Goal: Check status

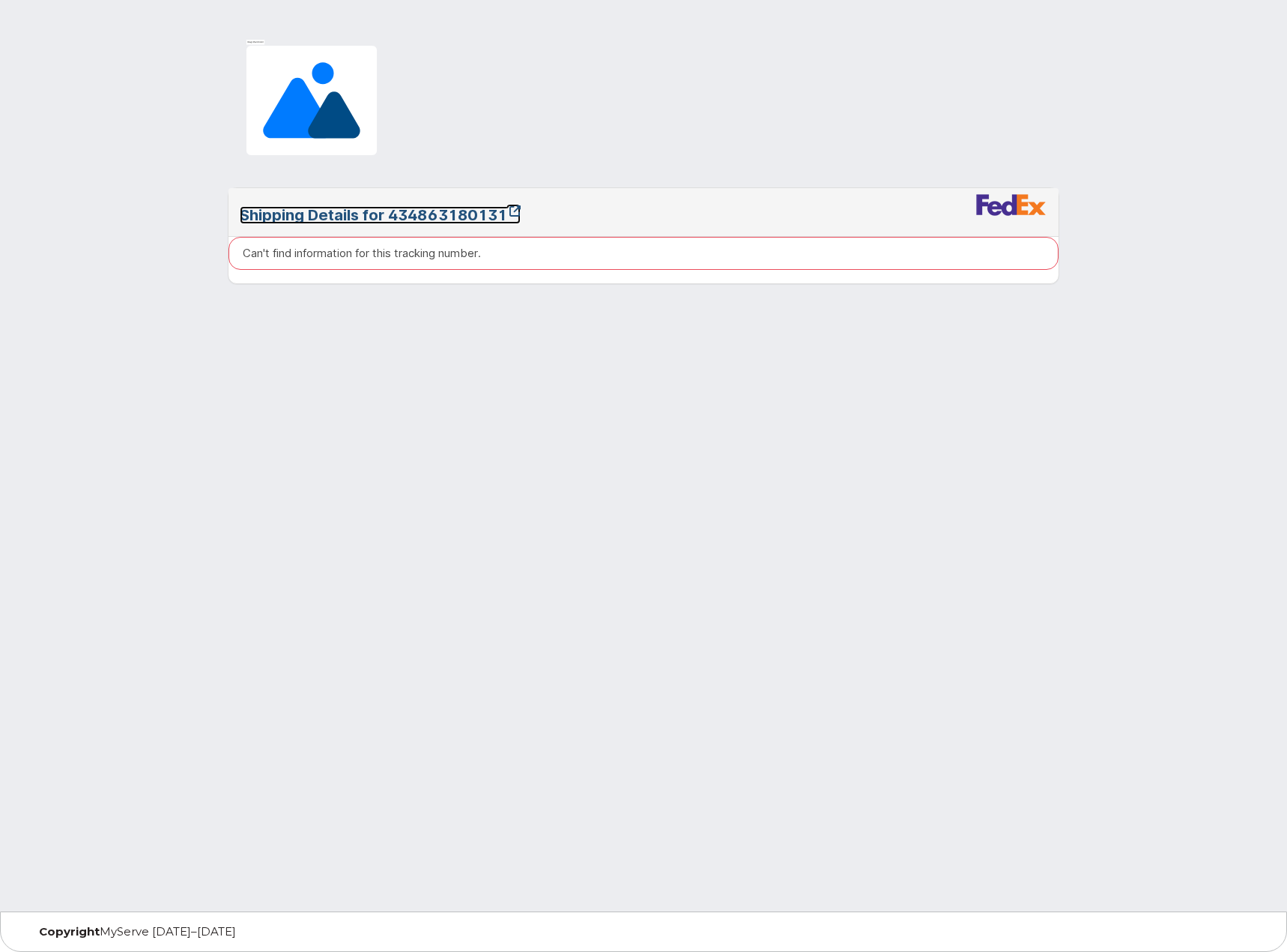
click at [459, 222] on link "Shipping Details for 434863180131" at bounding box center [380, 215] width 281 height 18
click at [469, 217] on link "Shipping Details for 434863179907" at bounding box center [382, 215] width 284 height 18
click at [476, 216] on link "Shipping Details for 446891524239" at bounding box center [382, 215] width 284 height 18
